Goal: Use online tool/utility: Utilize a website feature to perform a specific function

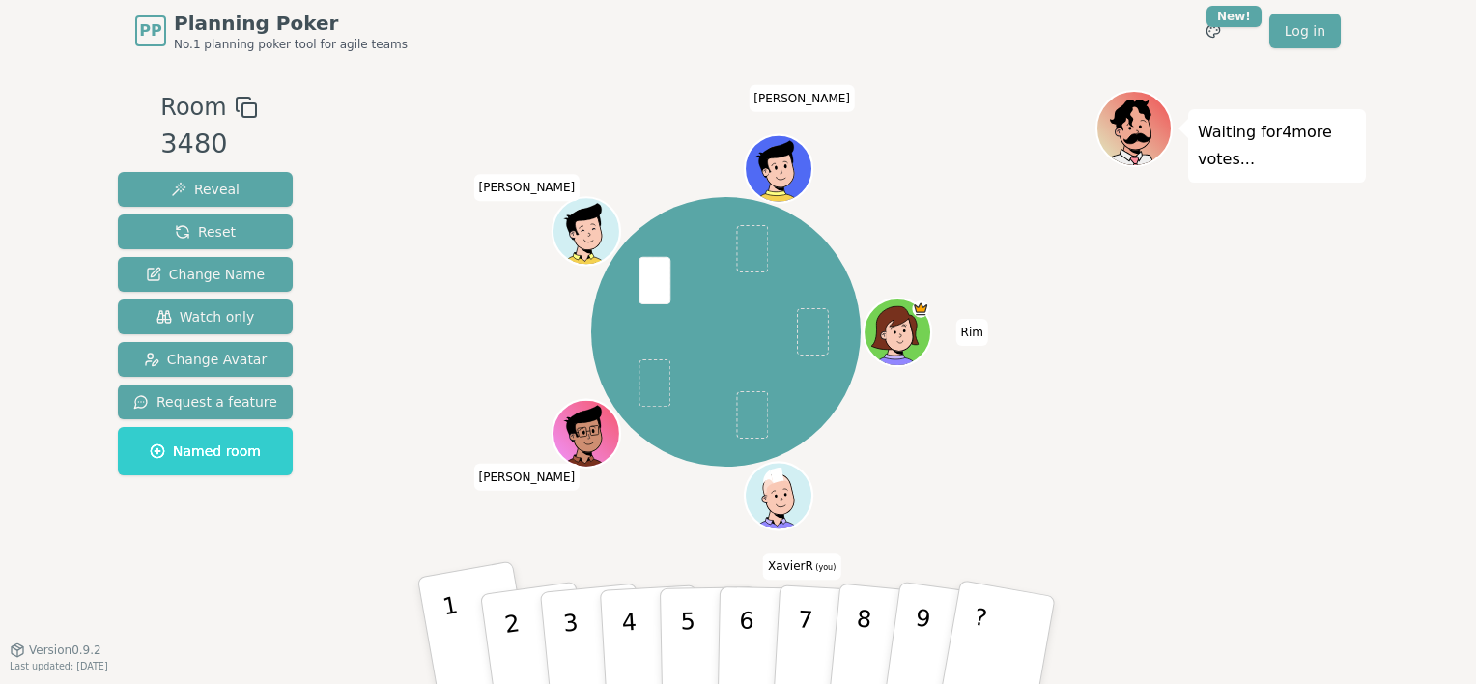
click at [446, 624] on p "1" at bounding box center [457, 643] width 33 height 105
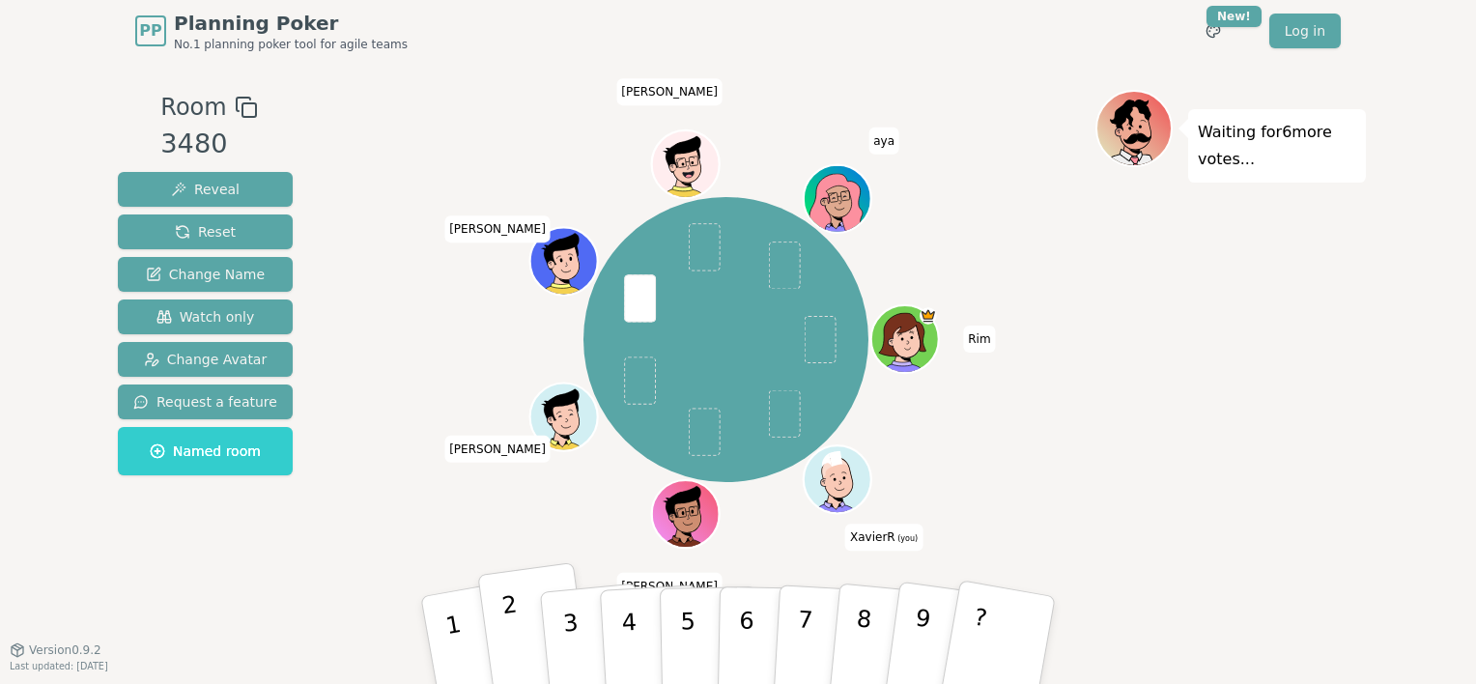
click at [513, 634] on p "2" at bounding box center [514, 642] width 29 height 105
drag, startPoint x: 626, startPoint y: 626, endPoint x: 616, endPoint y: 622, distance: 10.4
click at [626, 625] on p "4" at bounding box center [630, 641] width 21 height 105
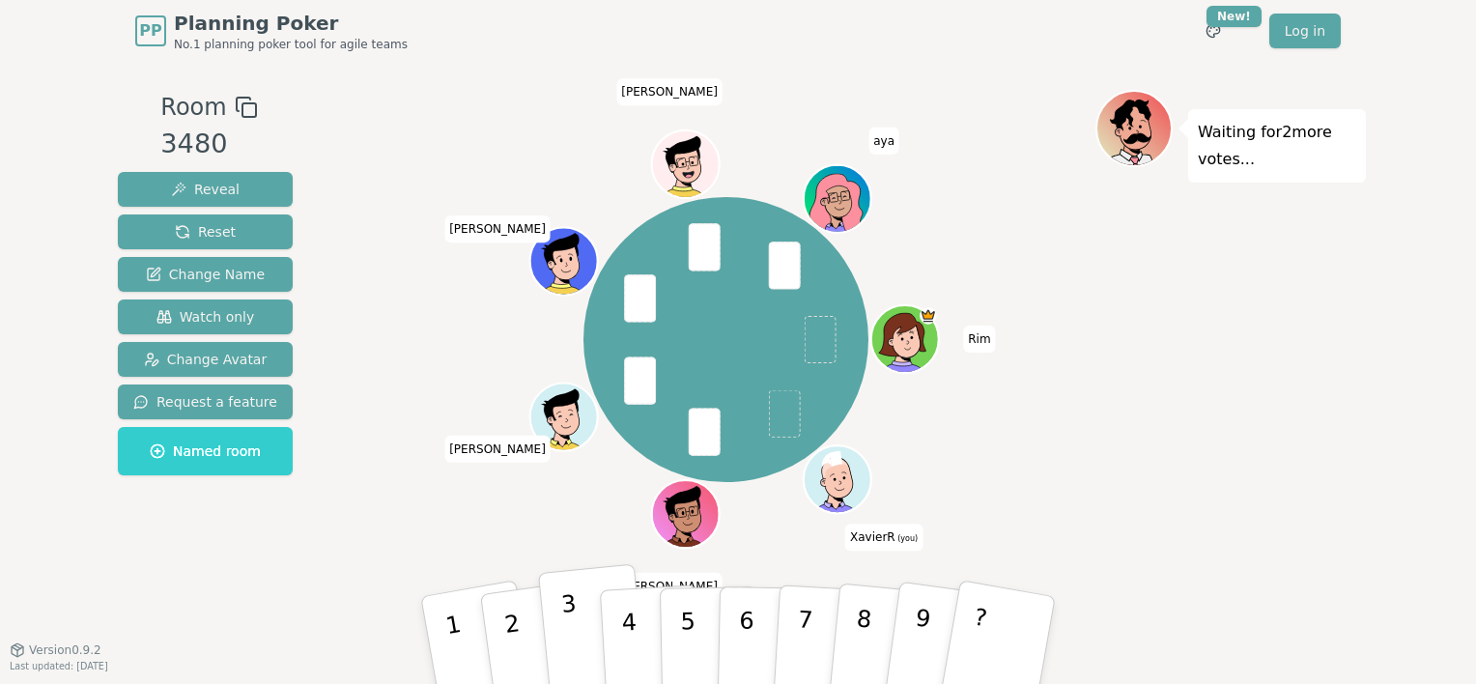
click at [568, 626] on p "3" at bounding box center [572, 642] width 25 height 105
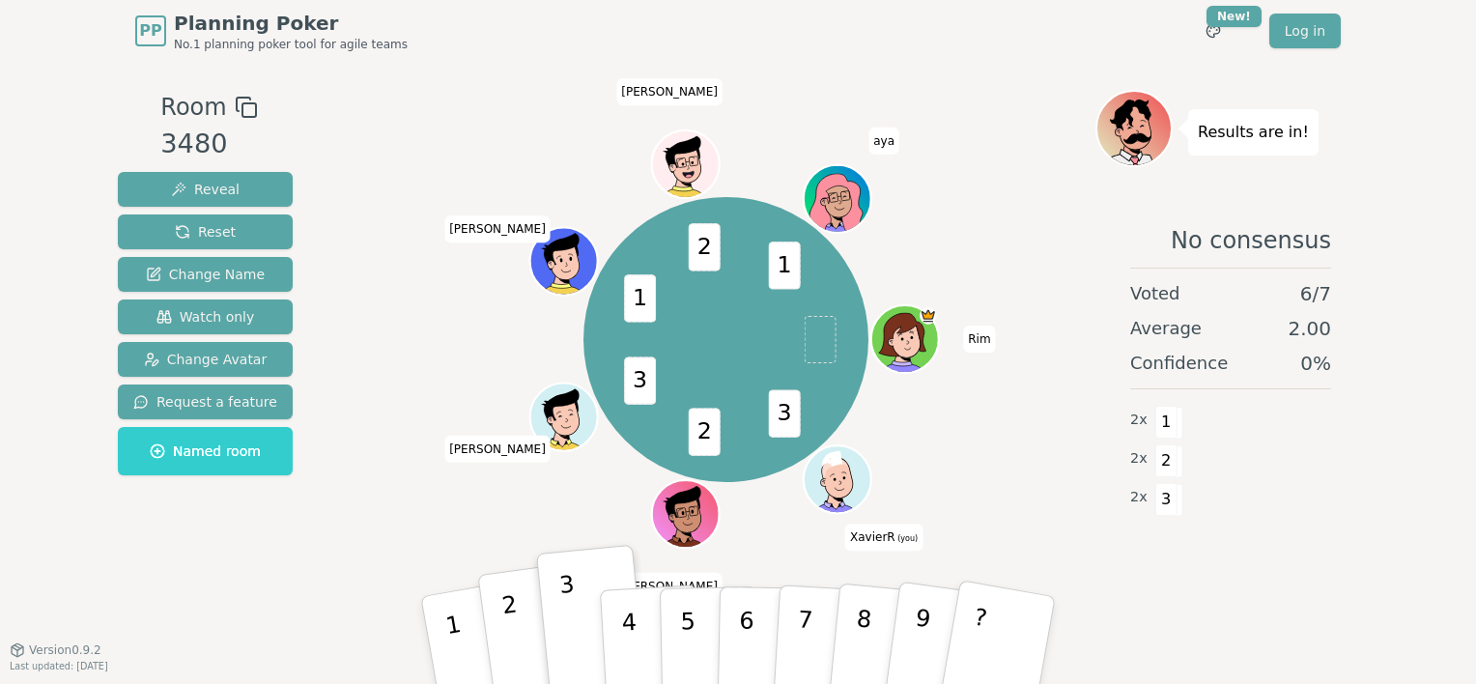
click at [504, 581] on button "2" at bounding box center [534, 640] width 115 height 157
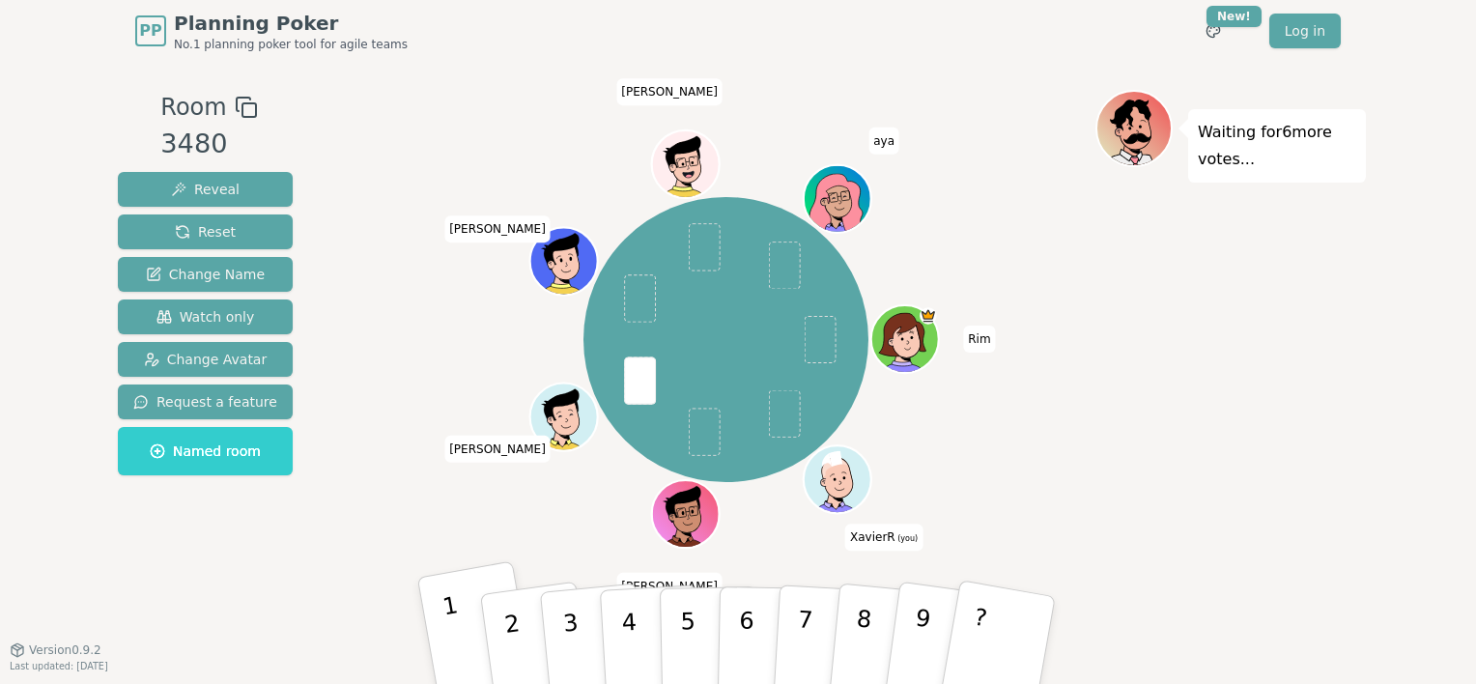
click at [464, 635] on button "1" at bounding box center [477, 639] width 121 height 159
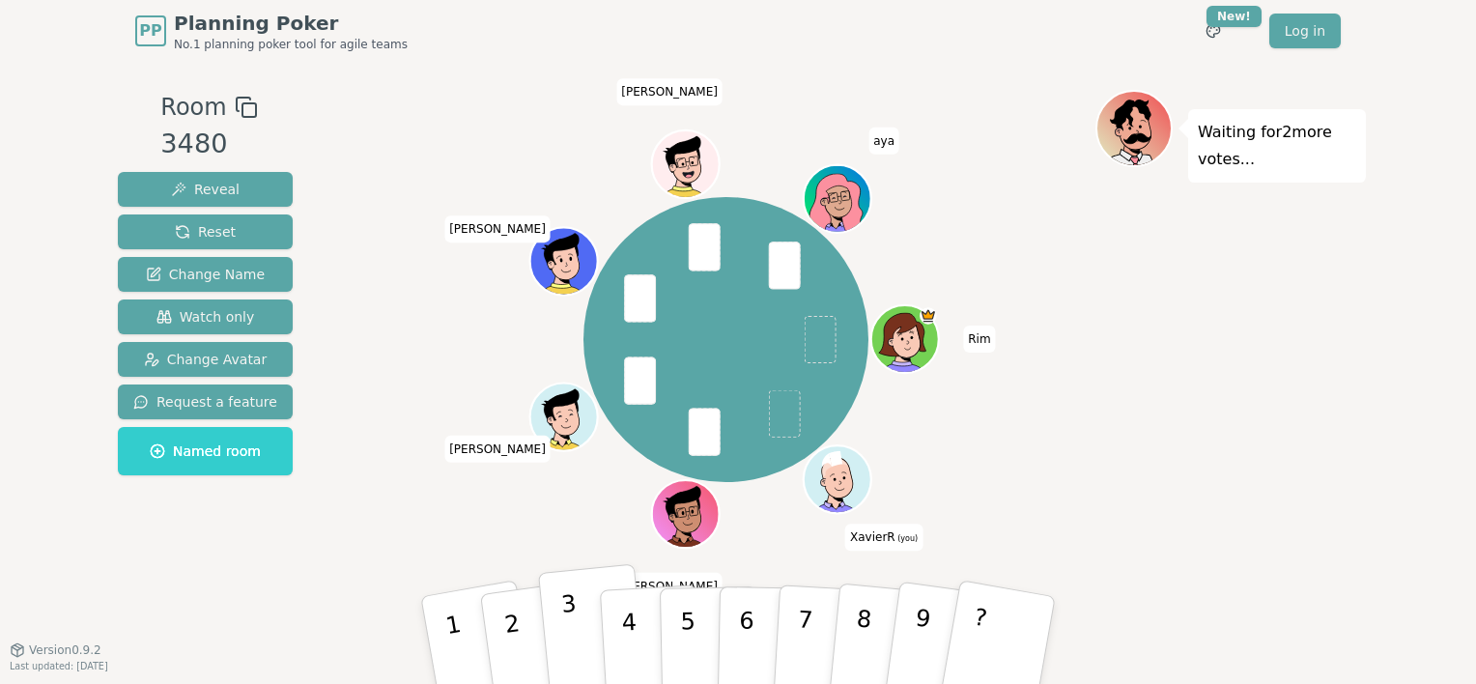
click at [560, 619] on button "3" at bounding box center [593, 641] width 110 height 154
click at [612, 630] on button "4" at bounding box center [651, 640] width 105 height 151
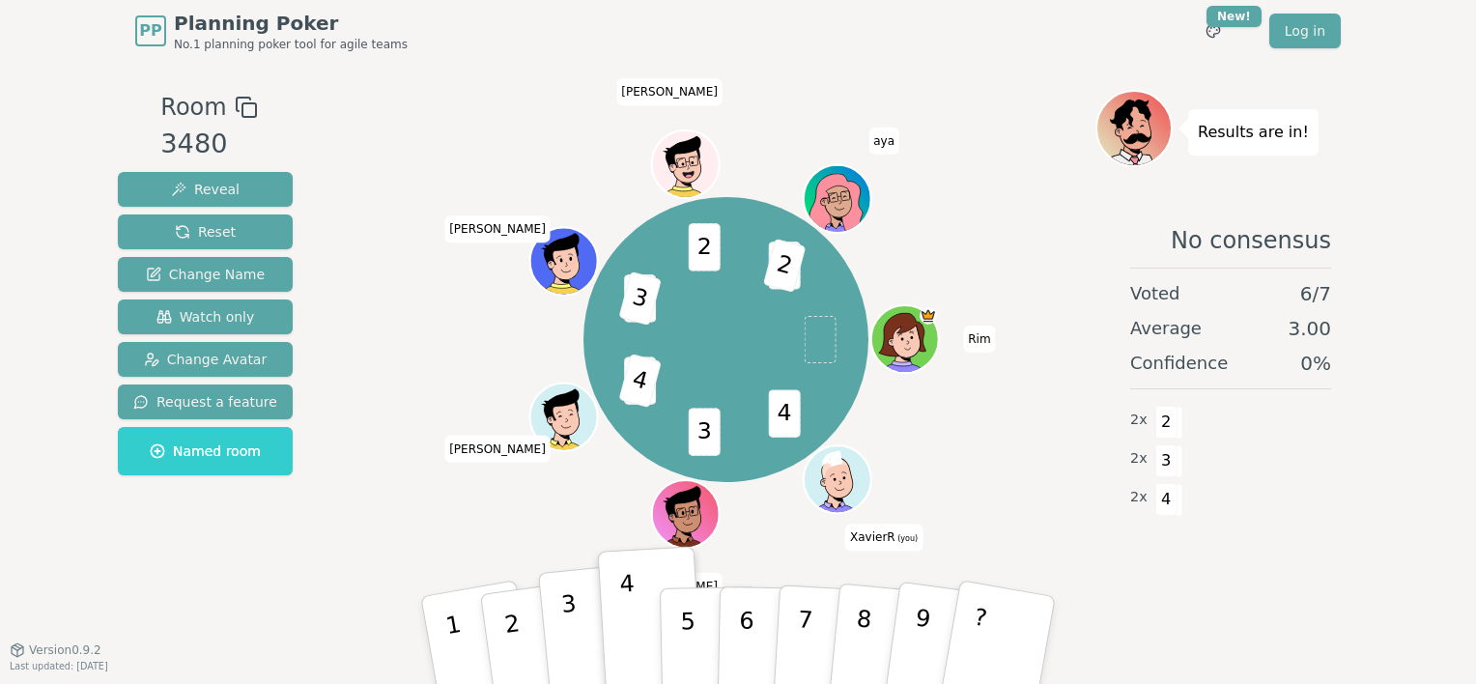
click at [555, 603] on button "3" at bounding box center [593, 641] width 110 height 154
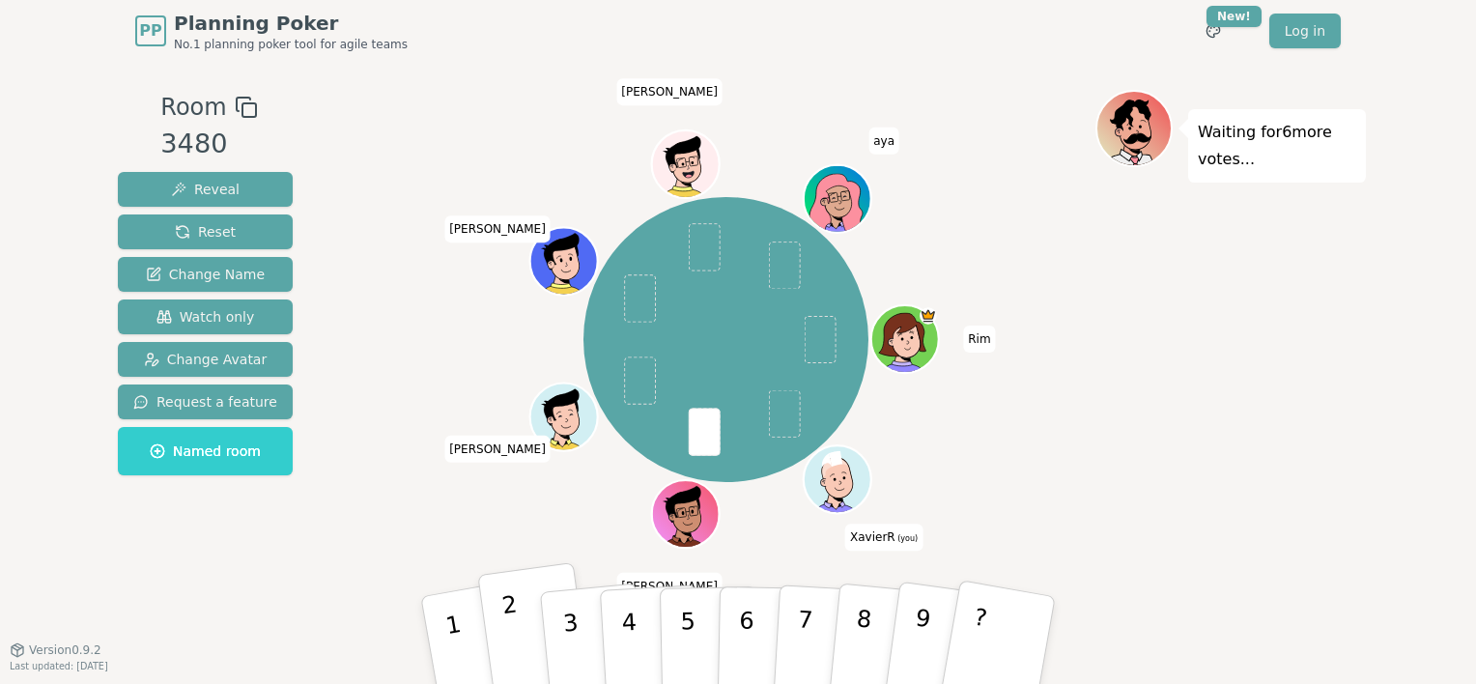
click at [524, 647] on button "2" at bounding box center [534, 640] width 115 height 157
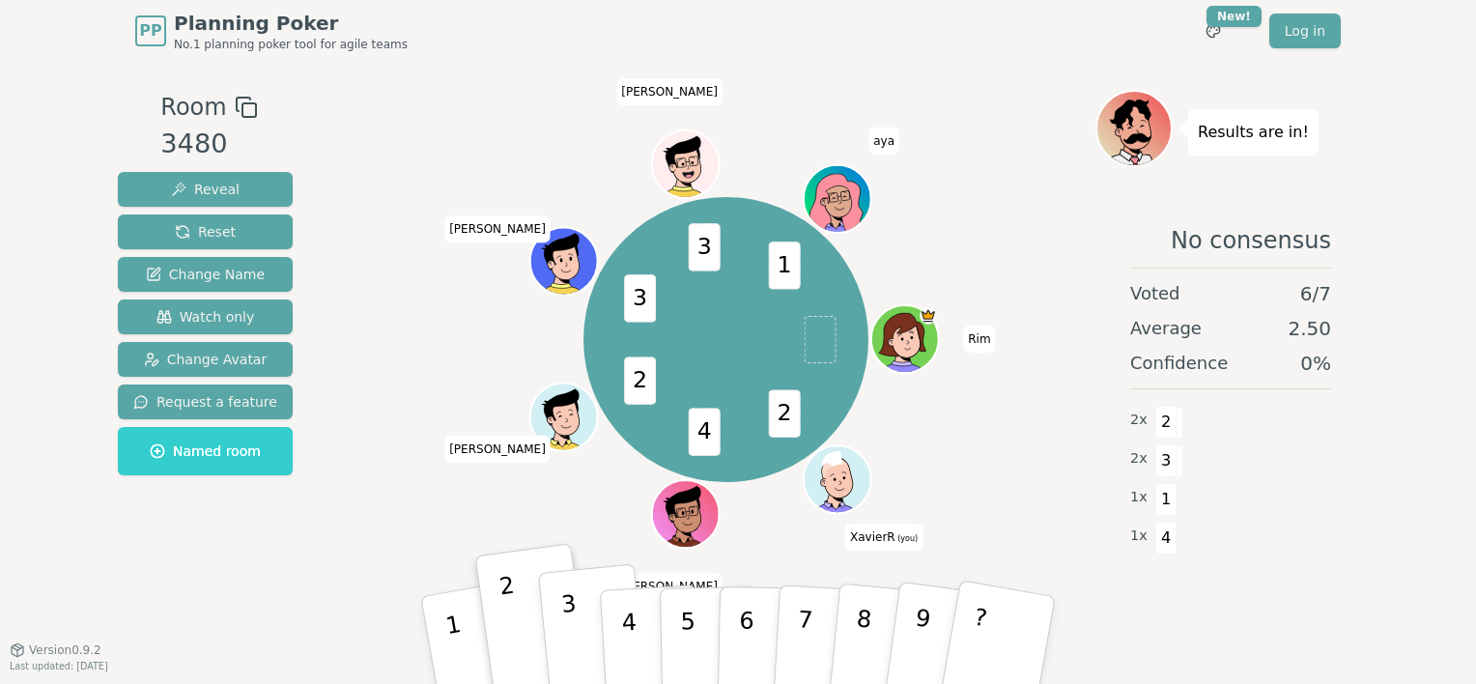
click at [577, 614] on button "3" at bounding box center [593, 641] width 110 height 154
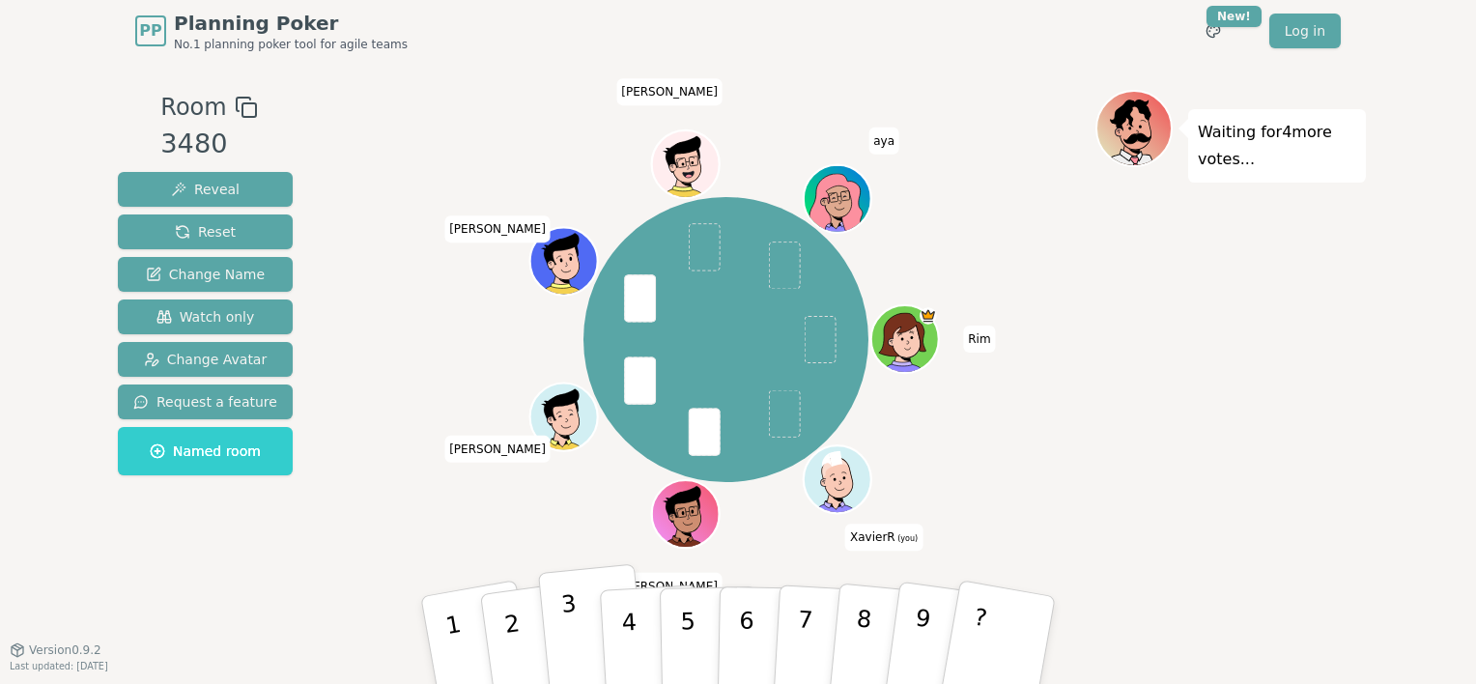
click at [579, 631] on button "3" at bounding box center [593, 641] width 110 height 154
click at [564, 617] on p "3" at bounding box center [572, 642] width 25 height 105
click at [448, 599] on p "1" at bounding box center [457, 643] width 33 height 105
click at [471, 619] on button "1" at bounding box center [477, 639] width 121 height 159
click at [636, 621] on button "4" at bounding box center [651, 640] width 105 height 151
